Goal: Task Accomplishment & Management: Manage account settings

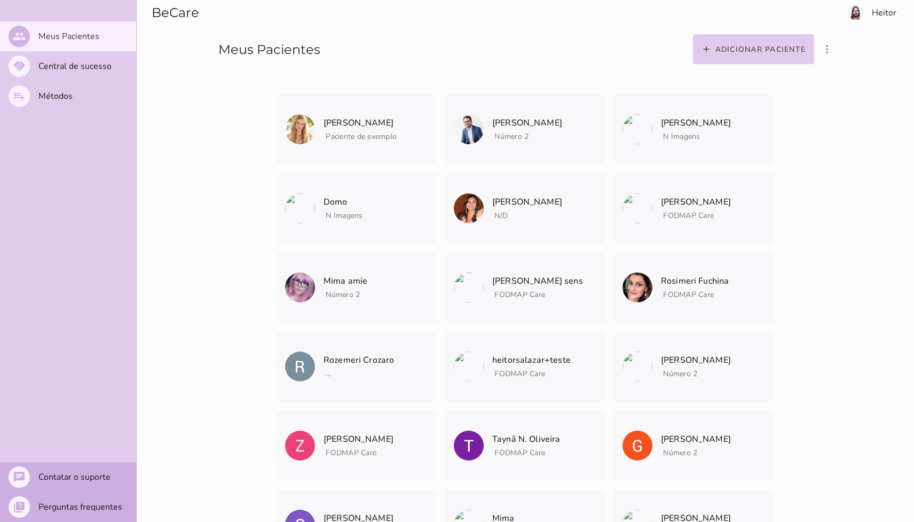
click at [68, 106] on mwc-list-item "playlist_add Métodos" at bounding box center [68, 96] width 136 height 30
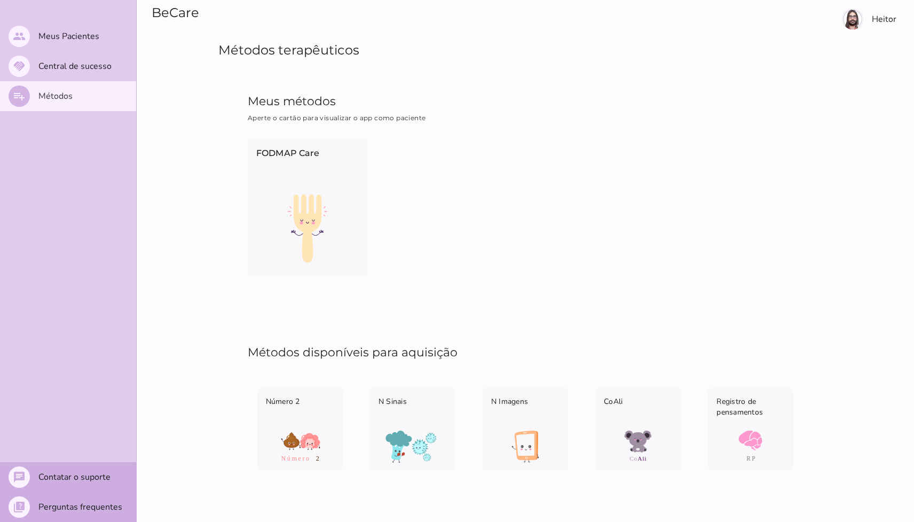
click at [395, 247] on div "FODMAP Care" at bounding box center [525, 207] width 559 height 140
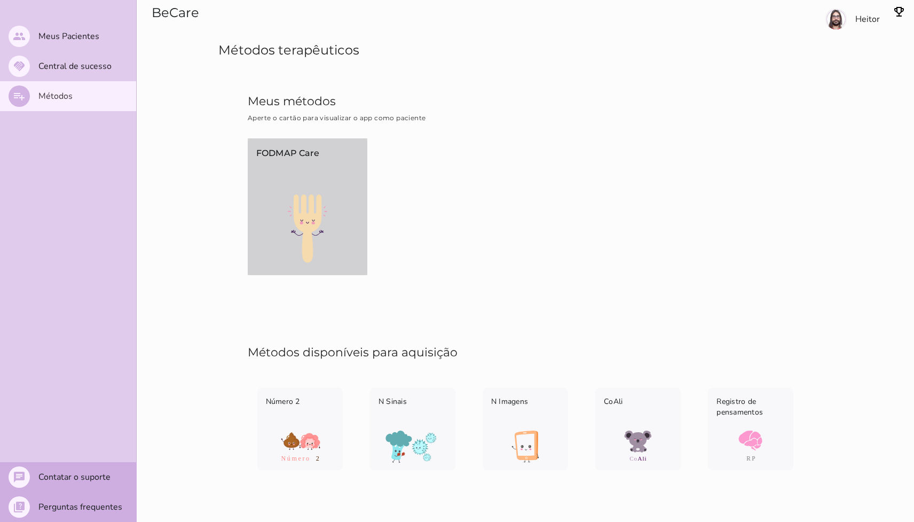
click at [316, 235] on img at bounding box center [308, 228] width 120 height 68
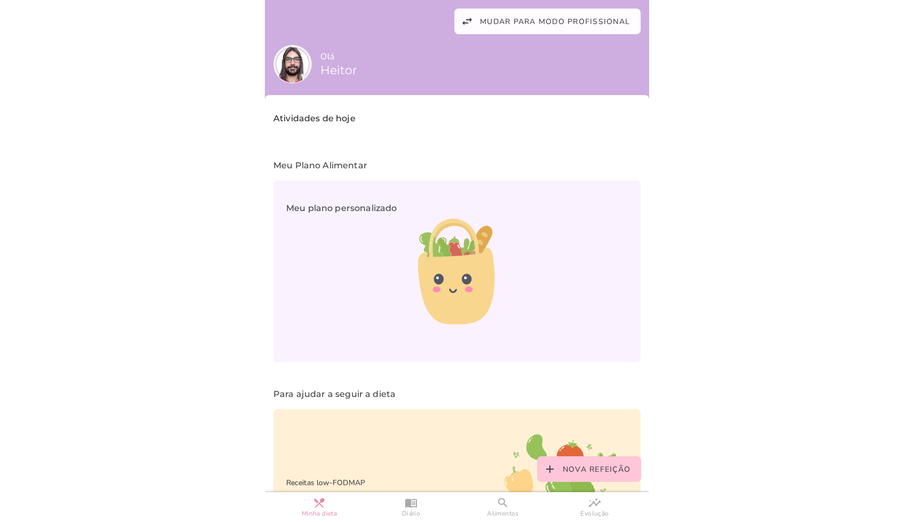
click at [323, 69] on span "Heitor" at bounding box center [338, 70] width 37 height 14
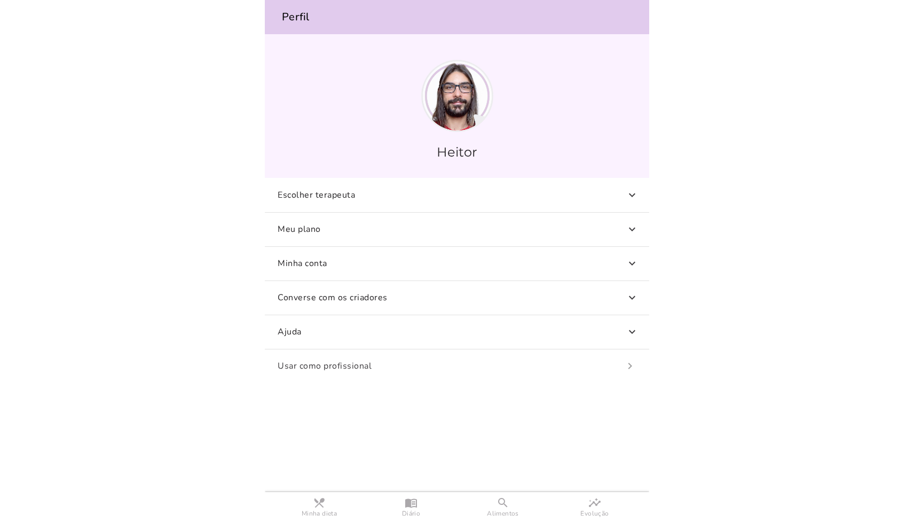
click at [314, 198] on p "Escolher terapeuta" at bounding box center [316, 195] width 77 height 13
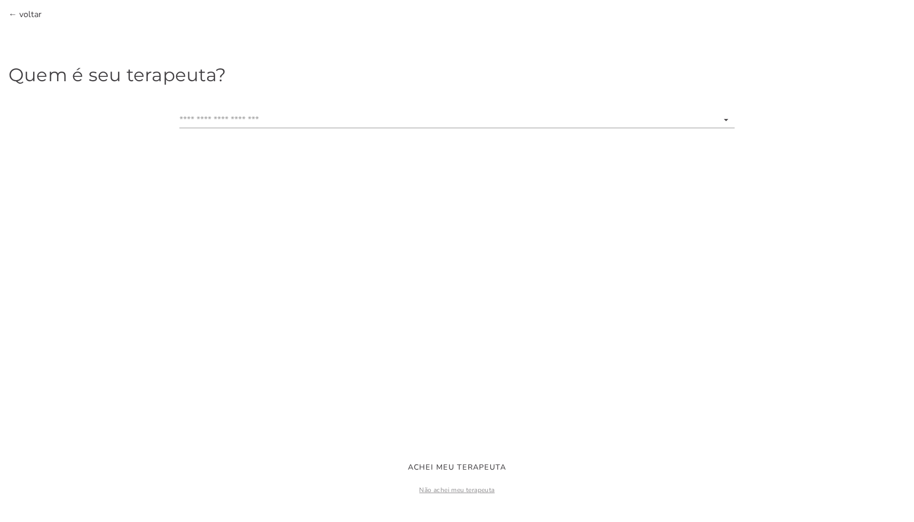
click at [36, 14] on span "← voltar" at bounding box center [286, 15] width 555 height 12
